Goal: Find specific page/section: Find specific page/section

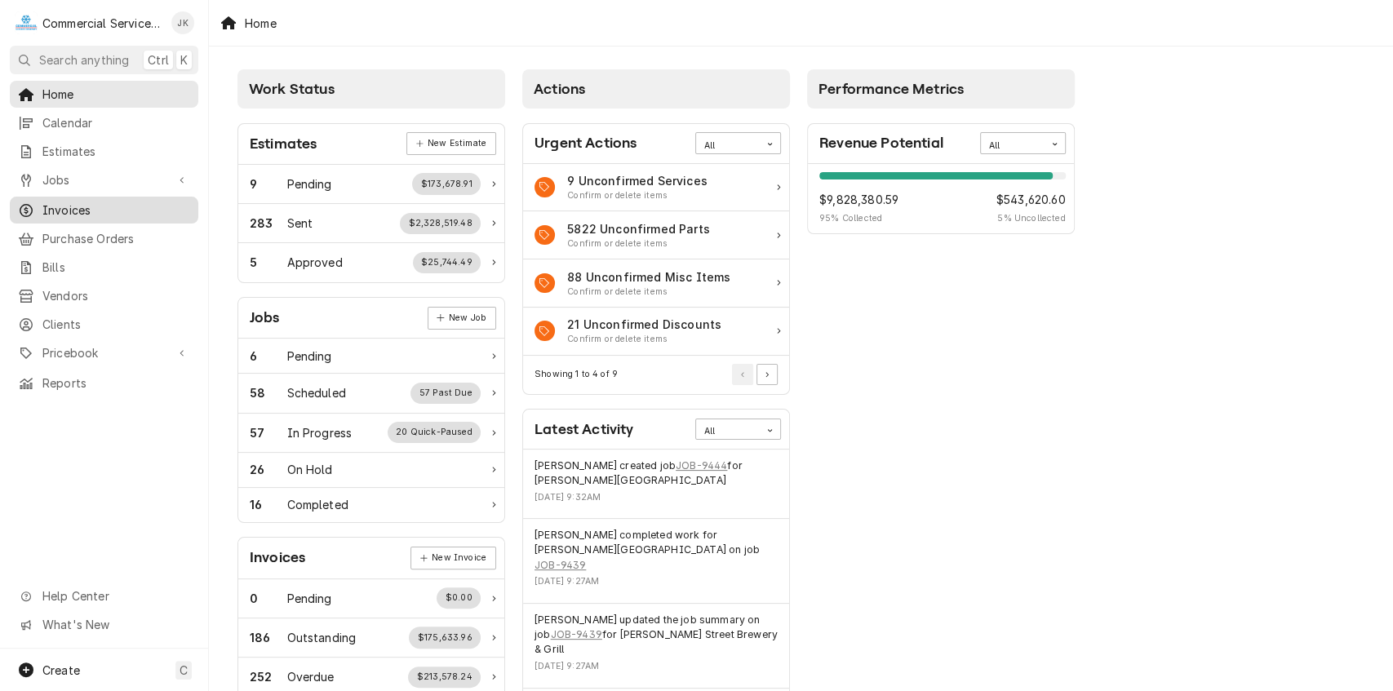
click at [71, 206] on span "Invoices" at bounding box center [116, 210] width 148 height 17
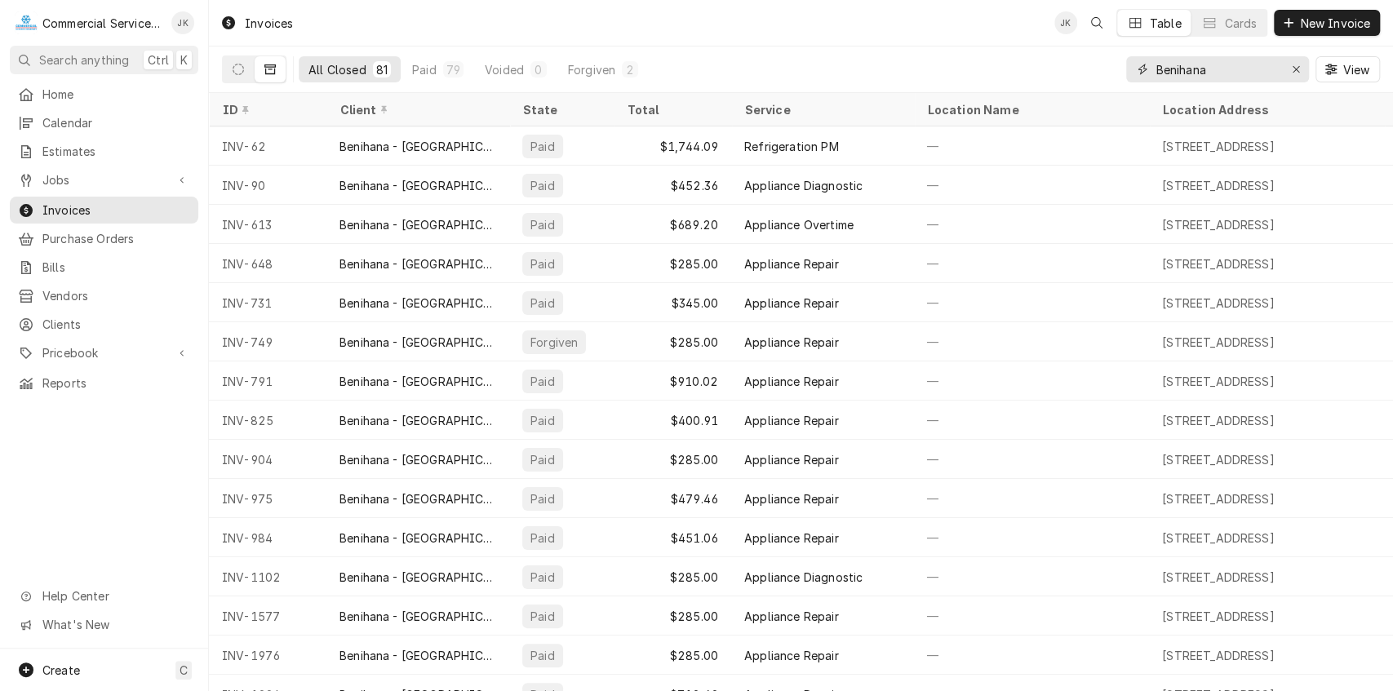
click at [1215, 73] on input "Benihana" at bounding box center [1217, 69] width 122 height 26
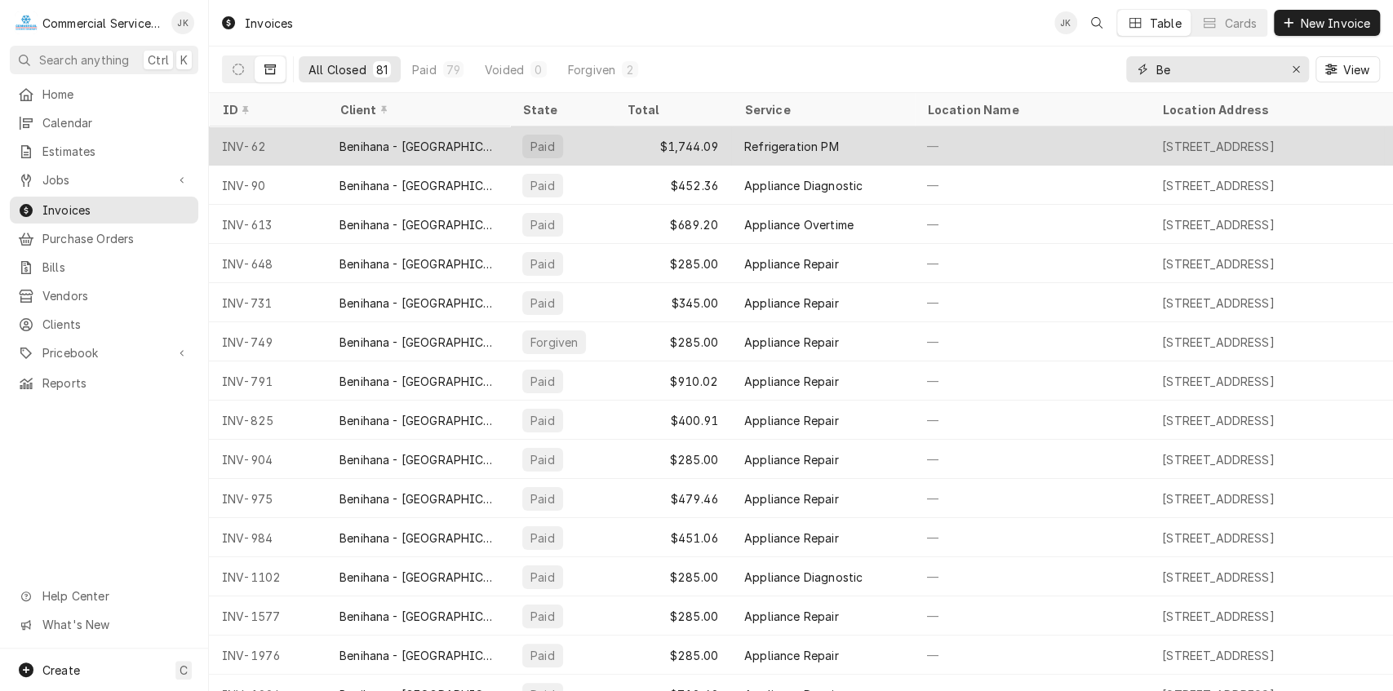
type input "B"
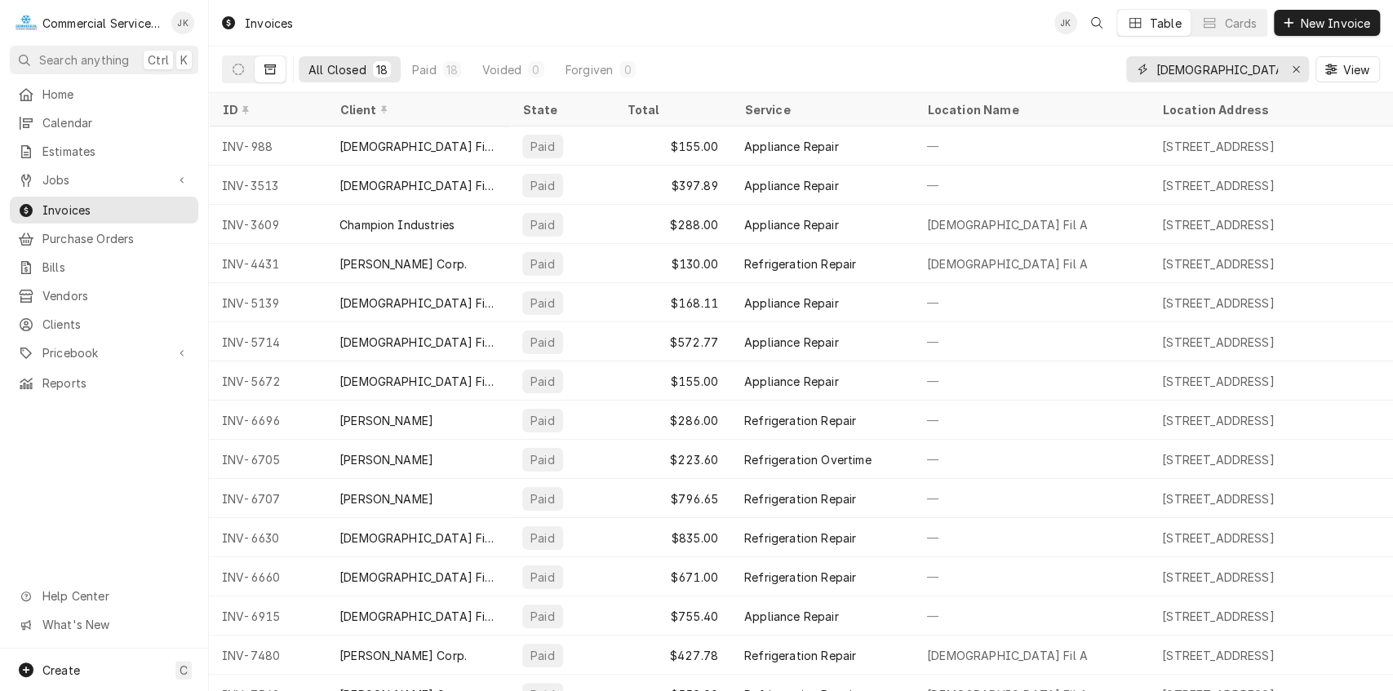
type input "[DEMOGRAPHIC_DATA]"
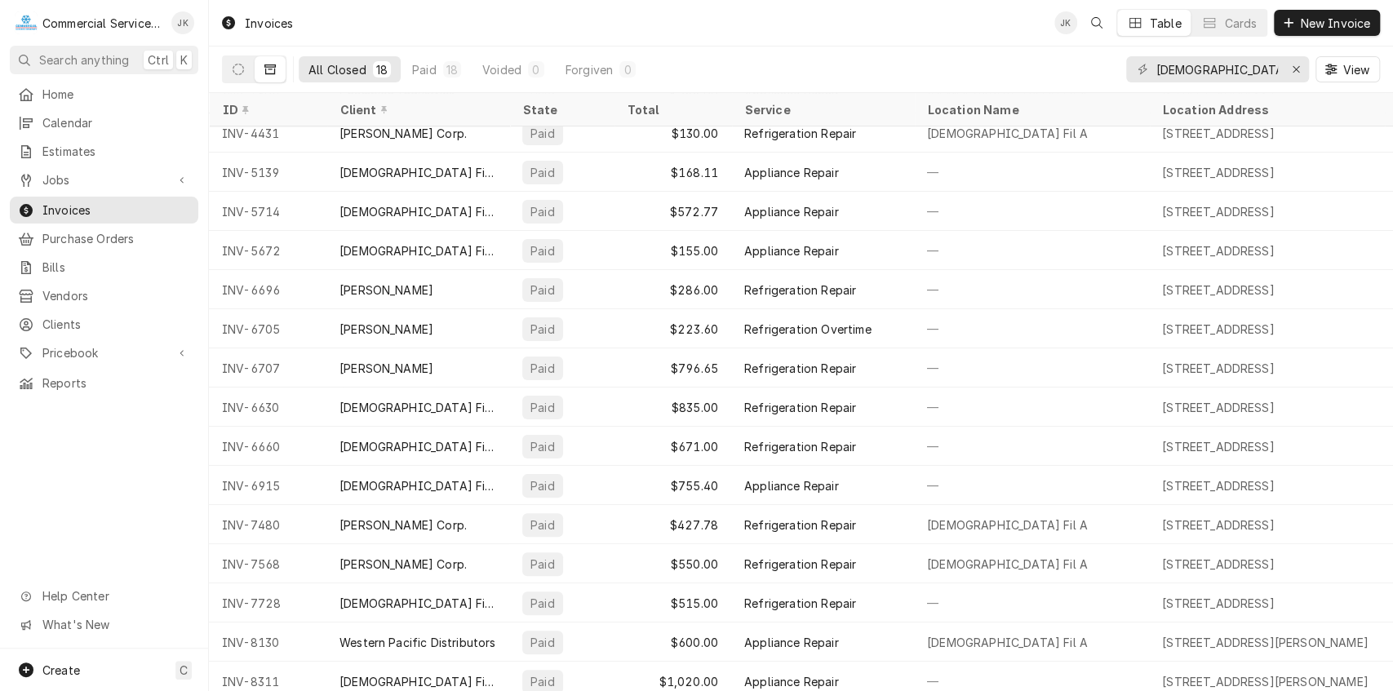
scroll to position [145, 0]
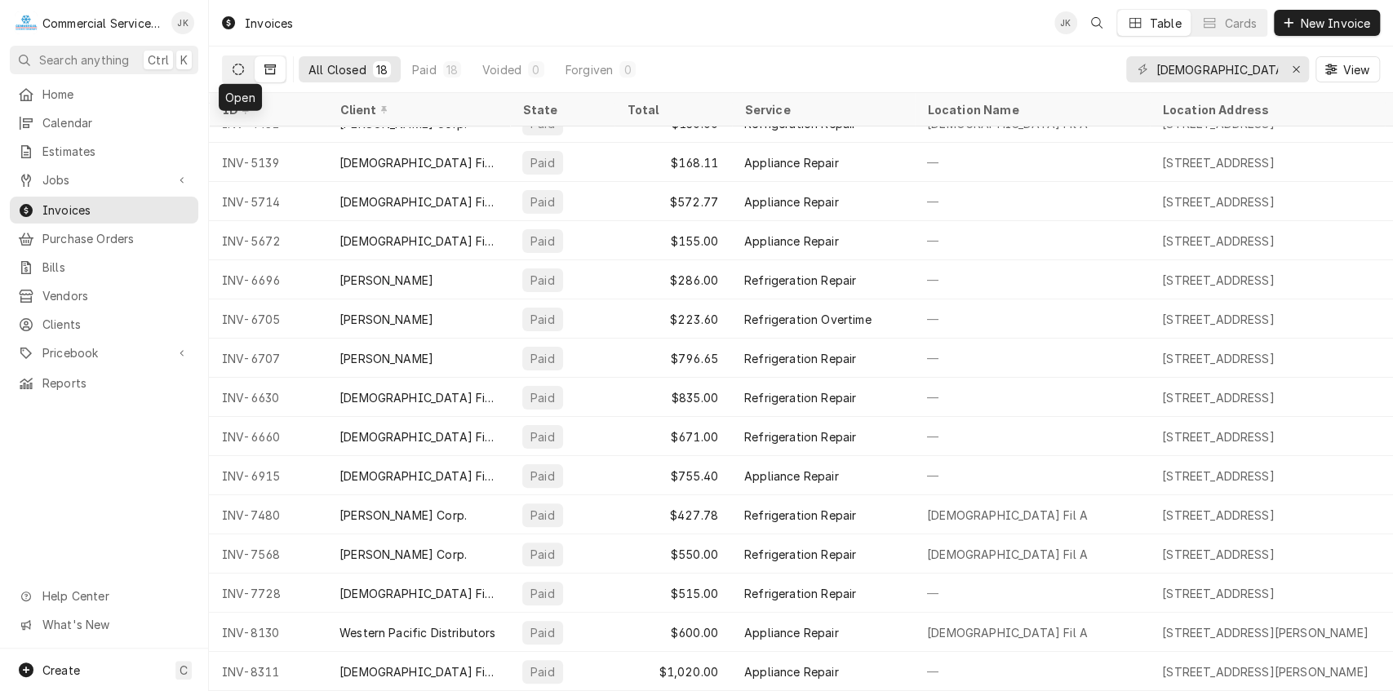
click at [243, 68] on icon "Dynamic Content Wrapper" at bounding box center [238, 69] width 11 height 11
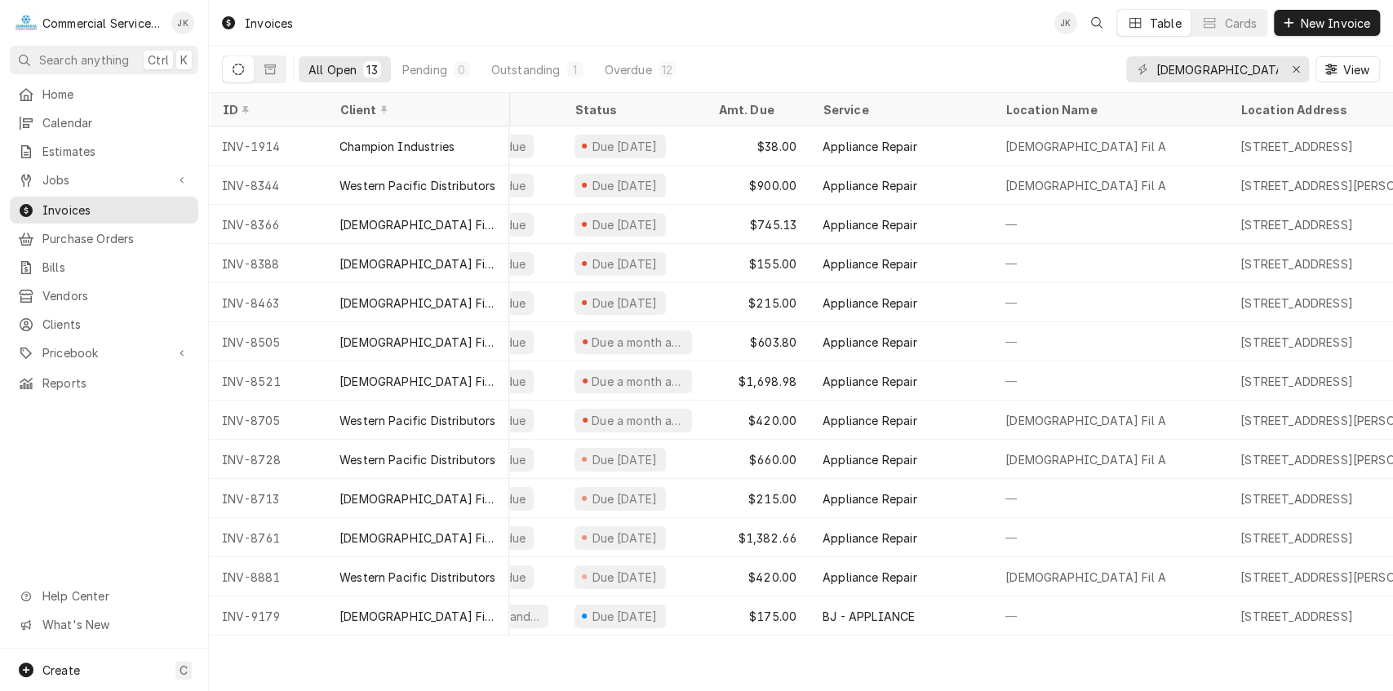
scroll to position [0, 0]
